Goal: Task Accomplishment & Management: Use online tool/utility

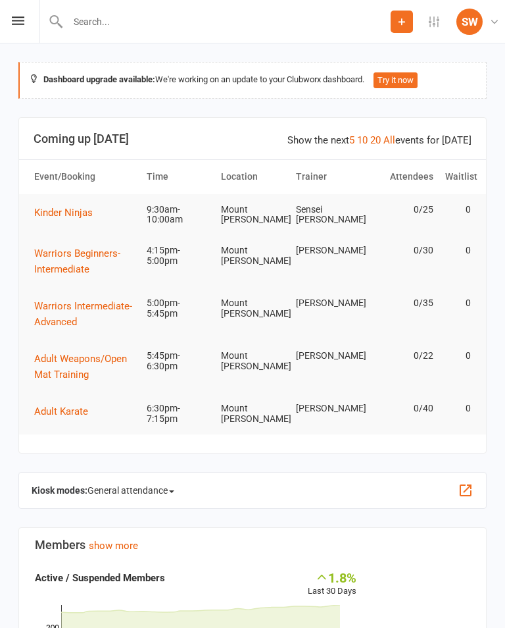
click at [14, 24] on icon at bounding box center [18, 20] width 13 height 9
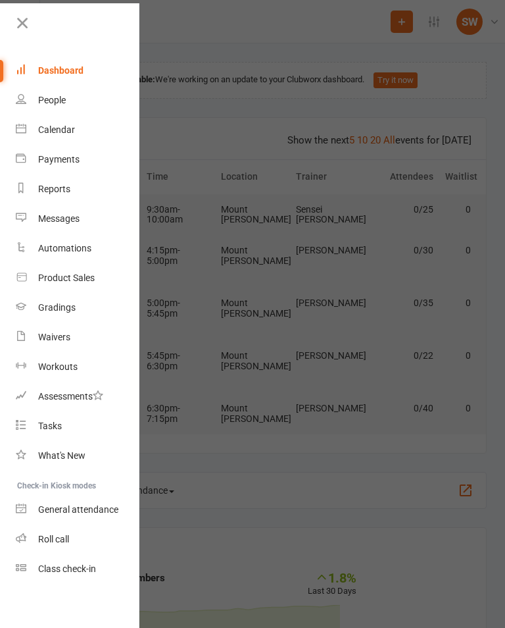
click at [89, 563] on div "Class check-in" at bounding box center [67, 568] width 58 height 11
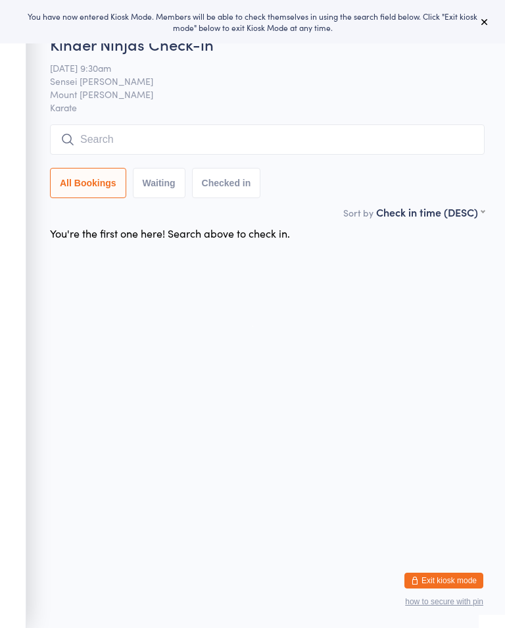
click at [495, 17] on div "You have now entered Kiosk Mode. Members will be able to check themselves in us…" at bounding box center [252, 21] width 505 height 43
click at [499, 20] on div "You have now entered Kiosk Mode. Members will be able to check themselves in us…" at bounding box center [252, 21] width 505 height 43
click at [491, 27] on button at bounding box center [485, 22] width 16 height 16
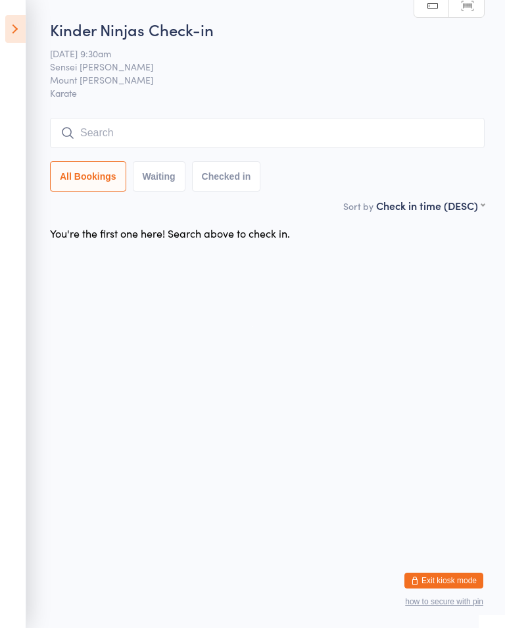
click at [91, 119] on input "search" at bounding box center [267, 133] width 435 height 30
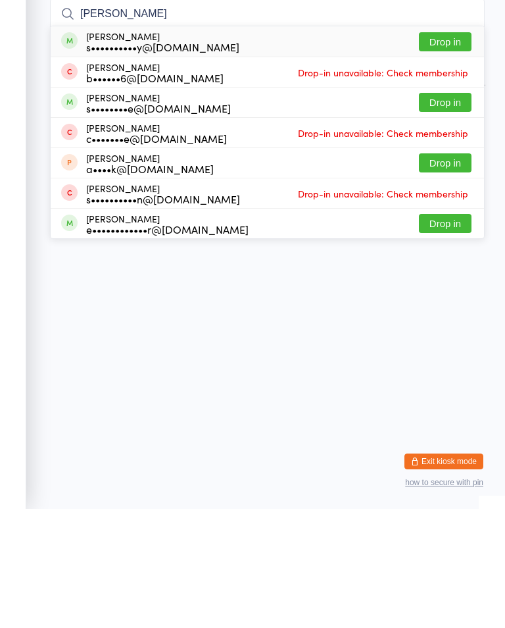
type input "[PERSON_NAME]"
click at [455, 151] on button "Drop in" at bounding box center [445, 160] width 53 height 19
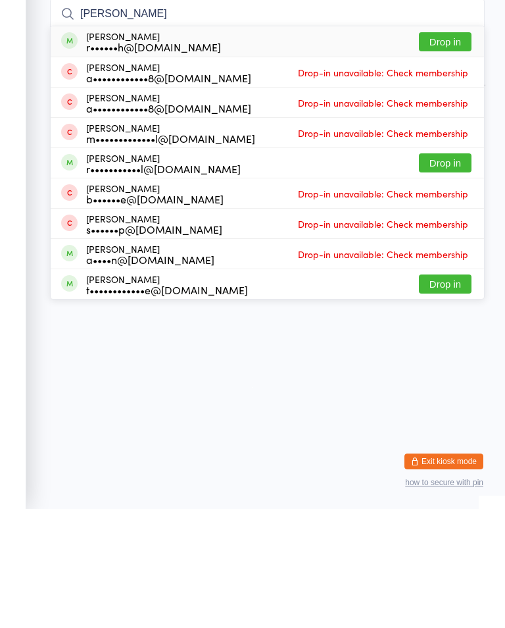
type input "[PERSON_NAME]"
click at [460, 151] on button "Drop in" at bounding box center [445, 160] width 53 height 19
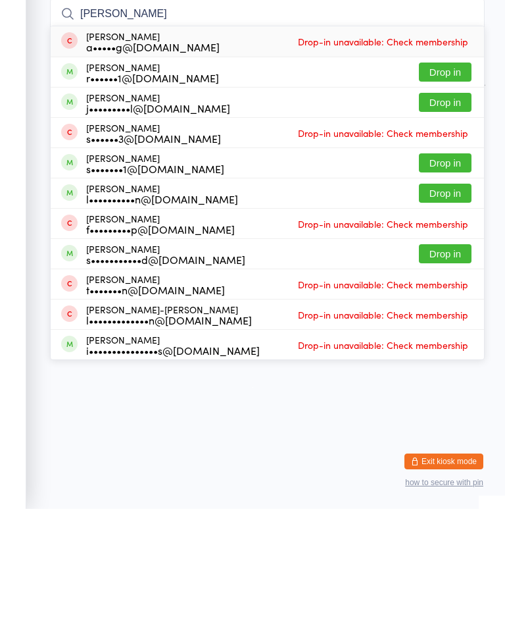
type input "[PERSON_NAME]"
click at [451, 182] on button "Drop in" at bounding box center [445, 191] width 53 height 19
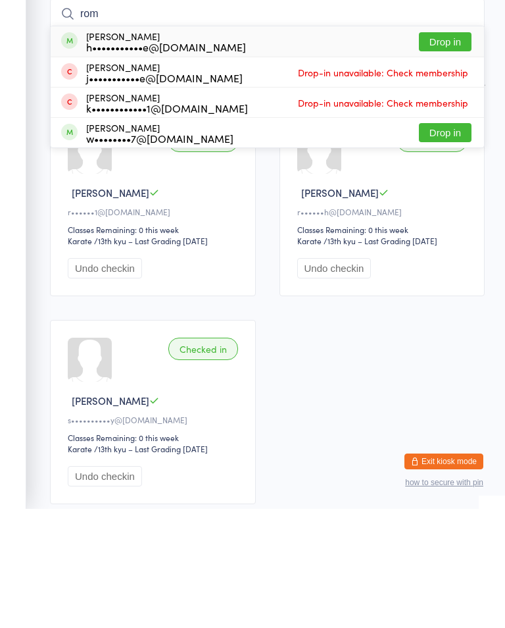
type input "rom"
click at [463, 151] on button "Drop in" at bounding box center [445, 160] width 53 height 19
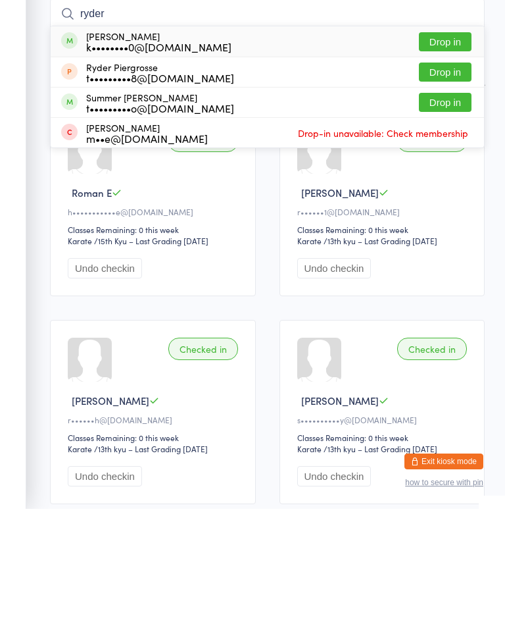
type input "ryder"
click at [436, 151] on button "Drop in" at bounding box center [445, 160] width 53 height 19
